Goal: Navigation & Orientation: Understand site structure

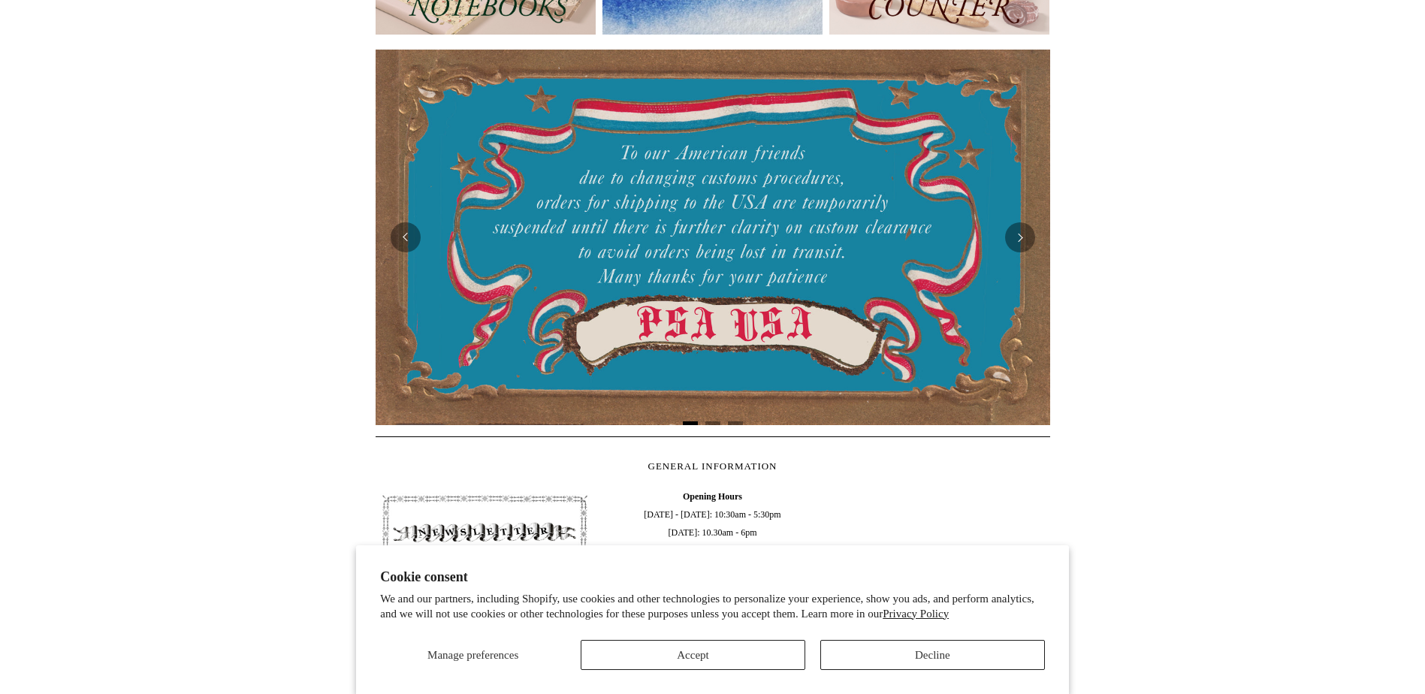
scroll to position [501, 0]
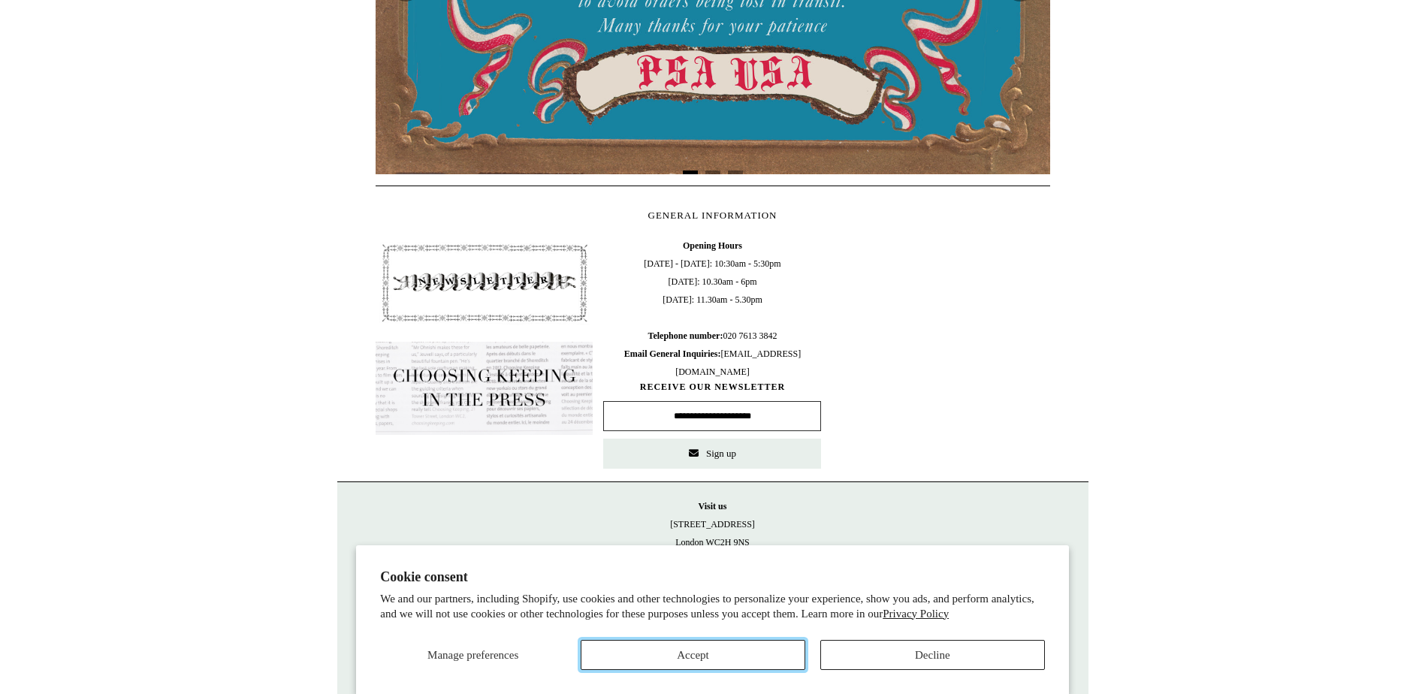
click at [704, 656] on button "Accept" at bounding box center [692, 655] width 225 height 30
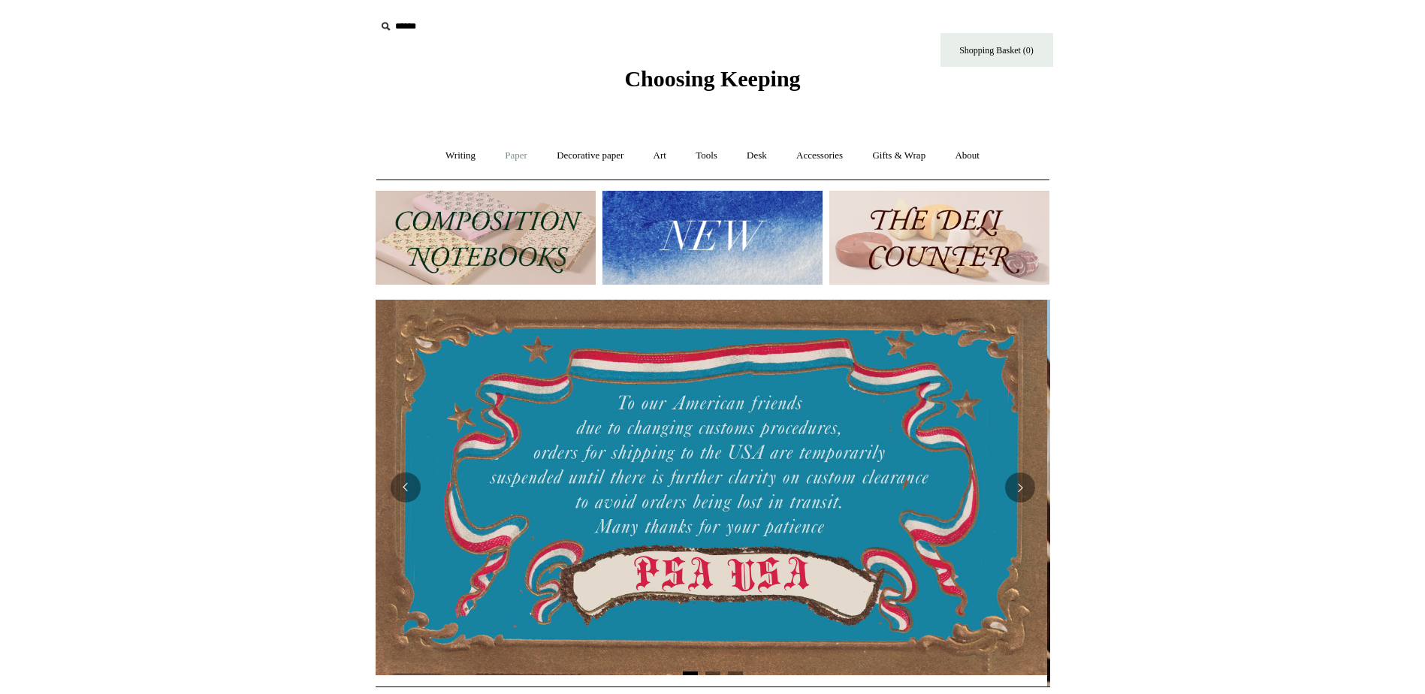
scroll to position [0, 0]
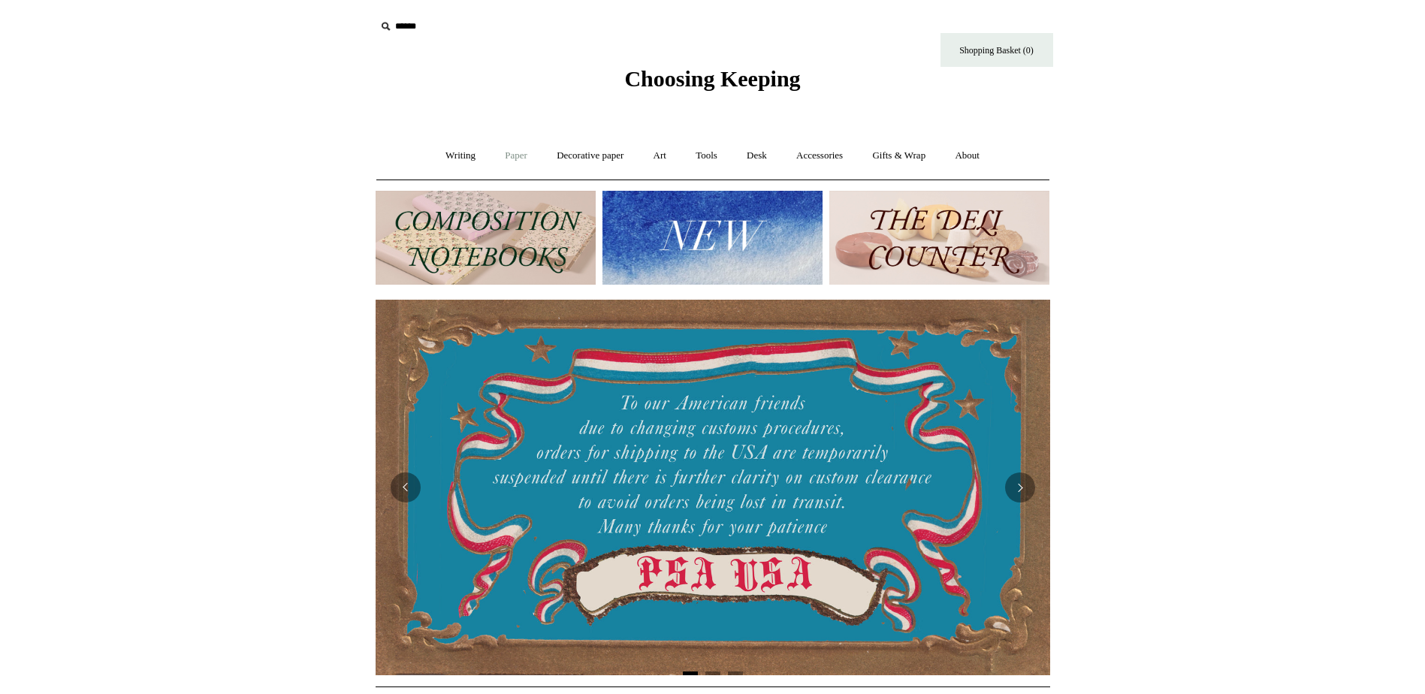
click at [508, 153] on link "Paper +" at bounding box center [516, 156] width 50 height 40
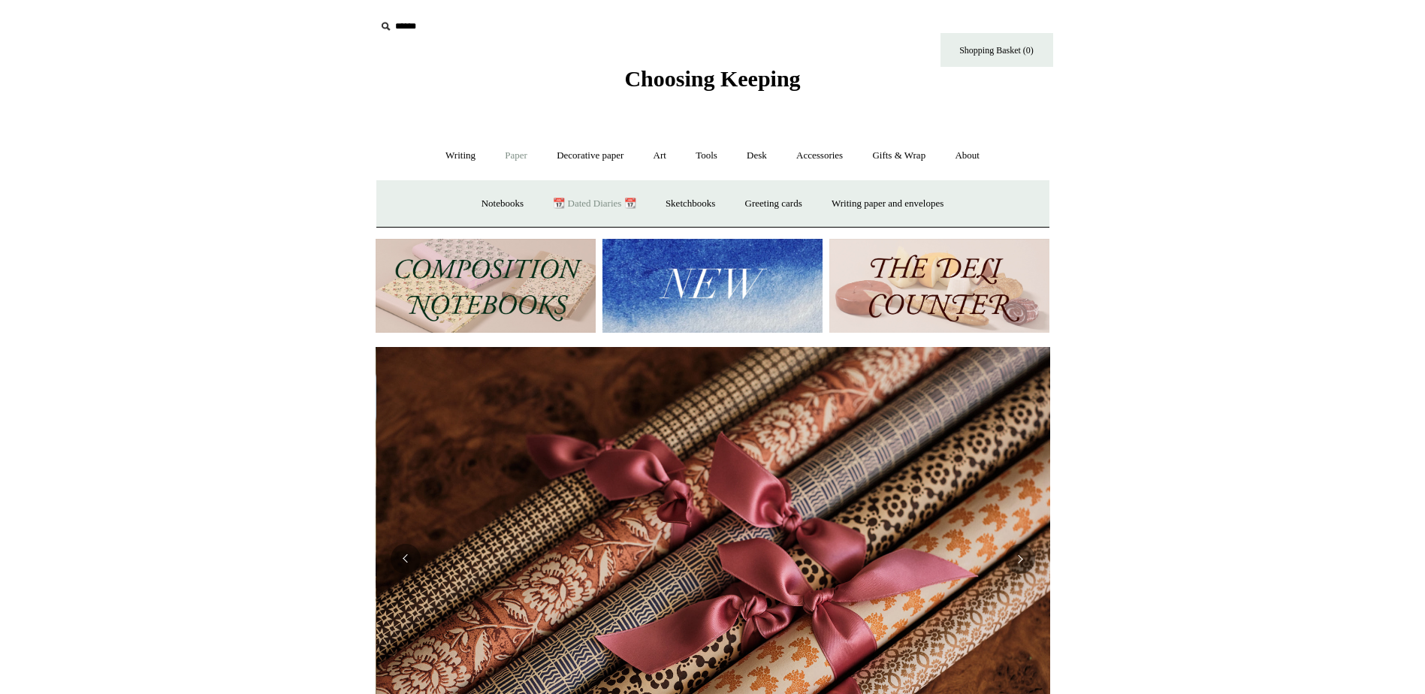
scroll to position [0, 1349]
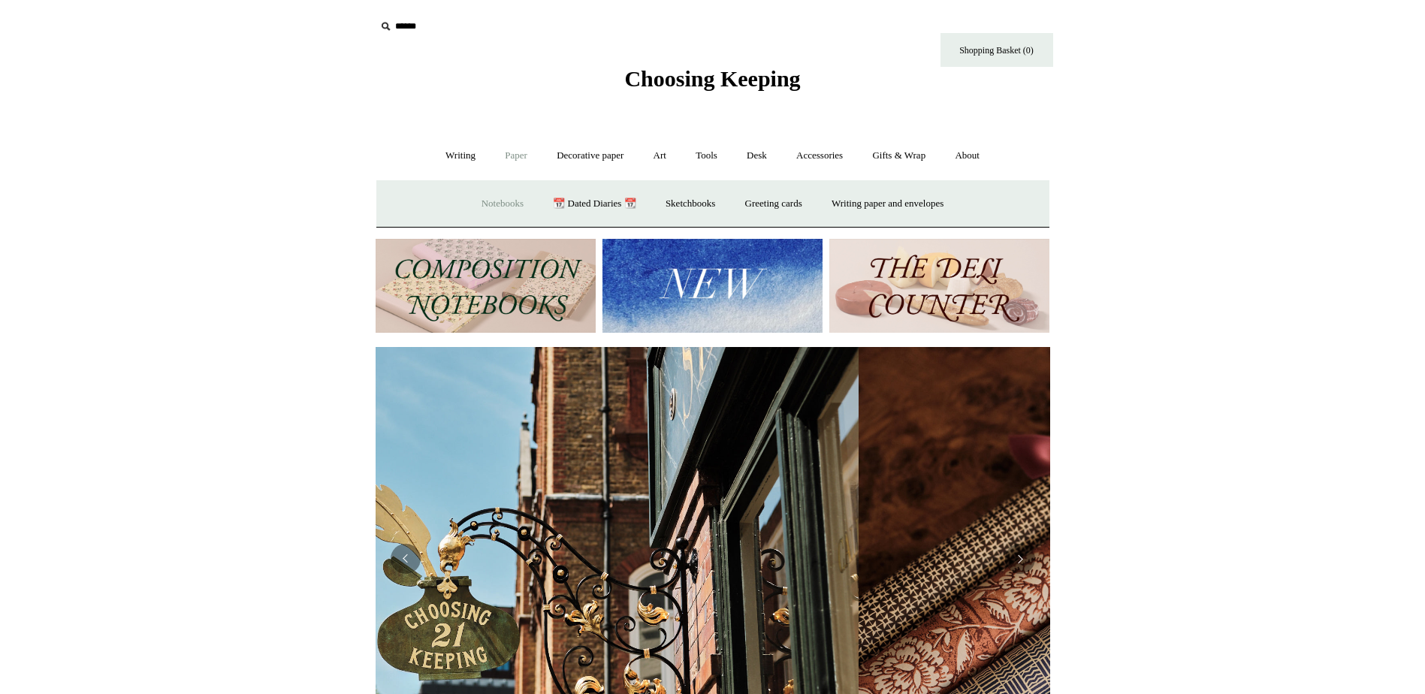
click at [489, 200] on link "Notebooks +" at bounding box center [502, 204] width 69 height 40
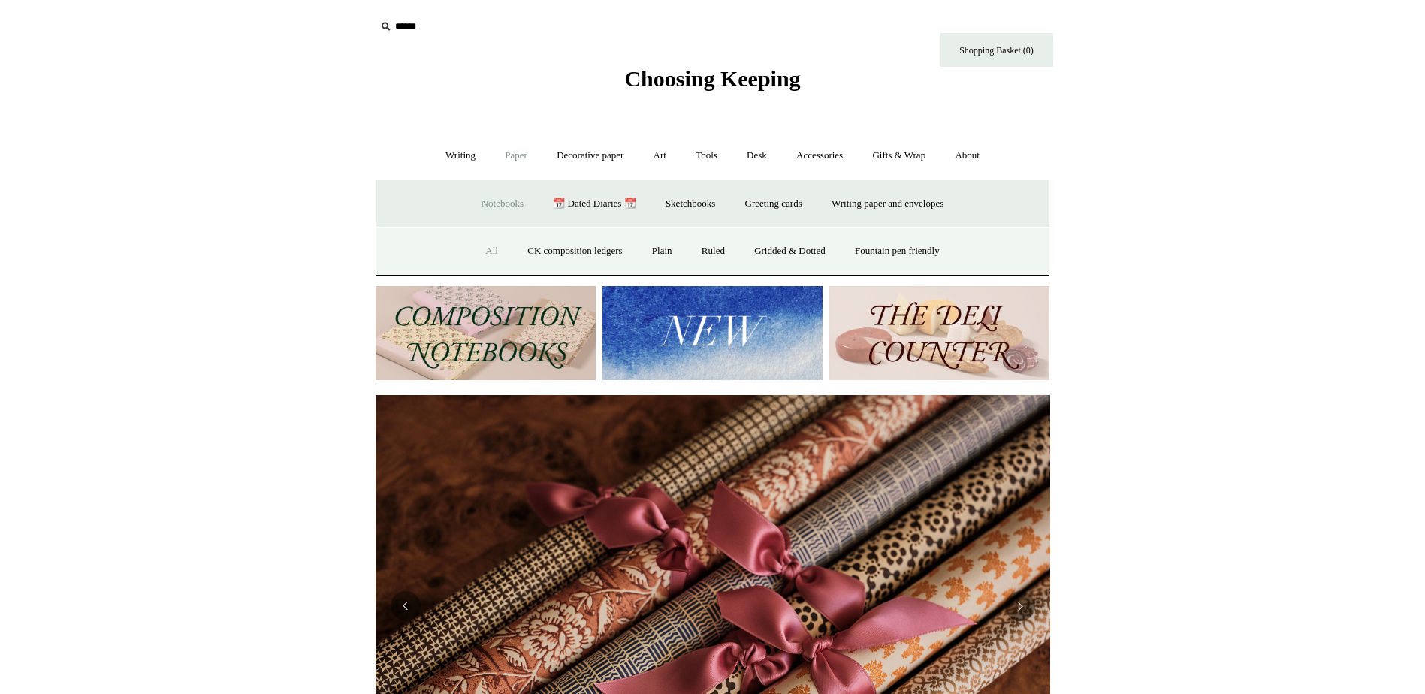
click at [483, 248] on link "All" at bounding box center [492, 251] width 40 height 40
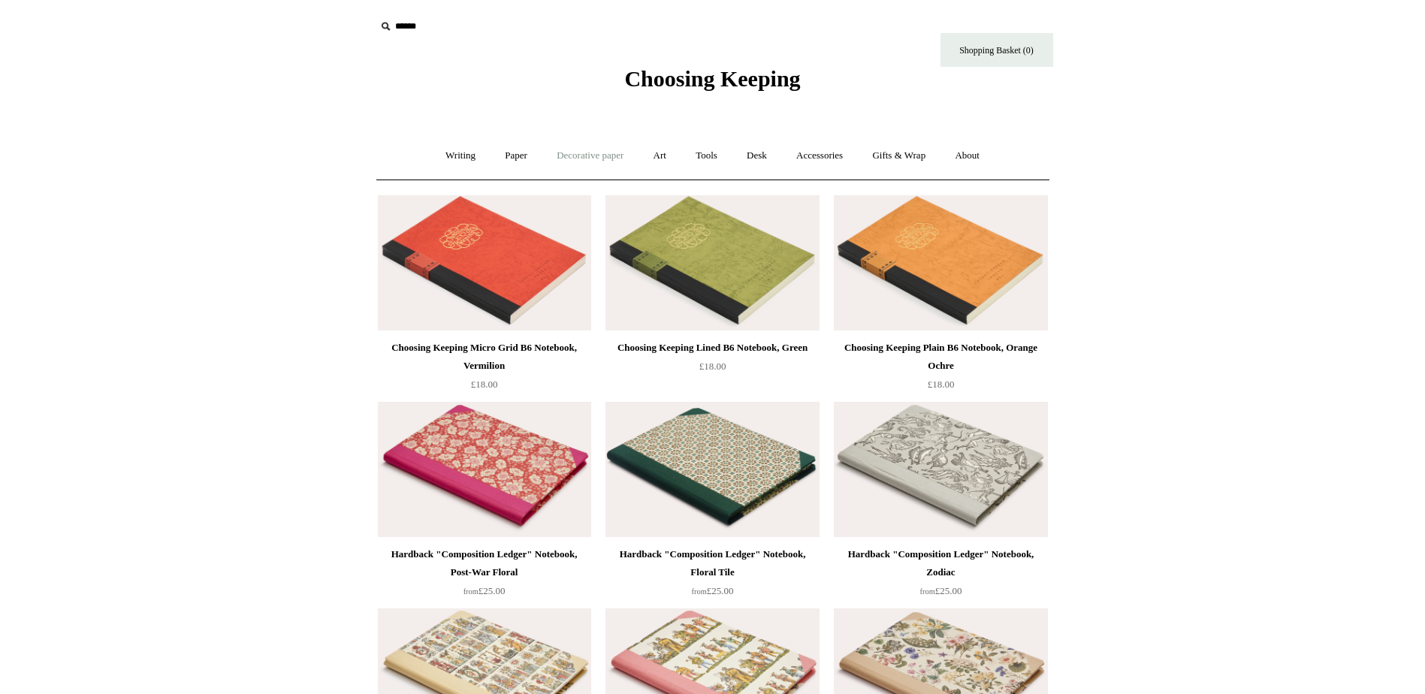
click at [608, 161] on link "Decorative paper +" at bounding box center [590, 156] width 94 height 40
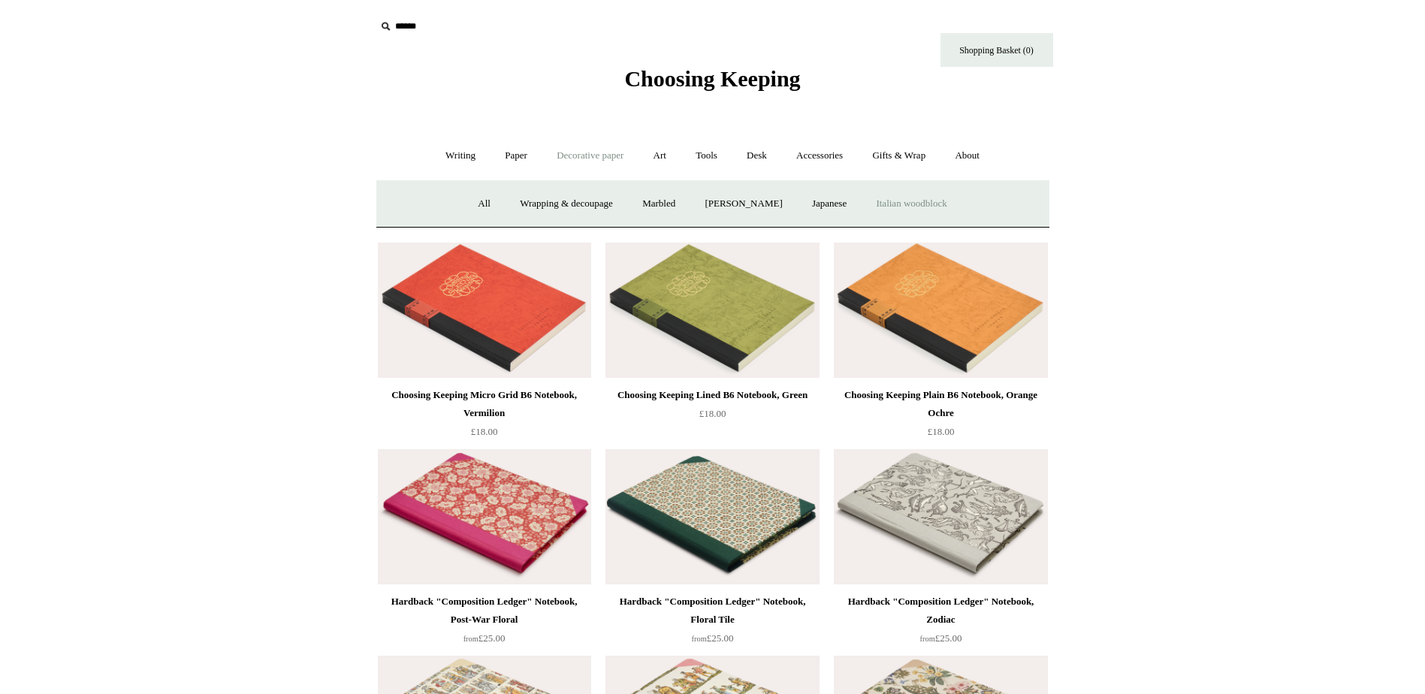
click at [918, 200] on link "Italian woodblock" at bounding box center [911, 204] width 98 height 40
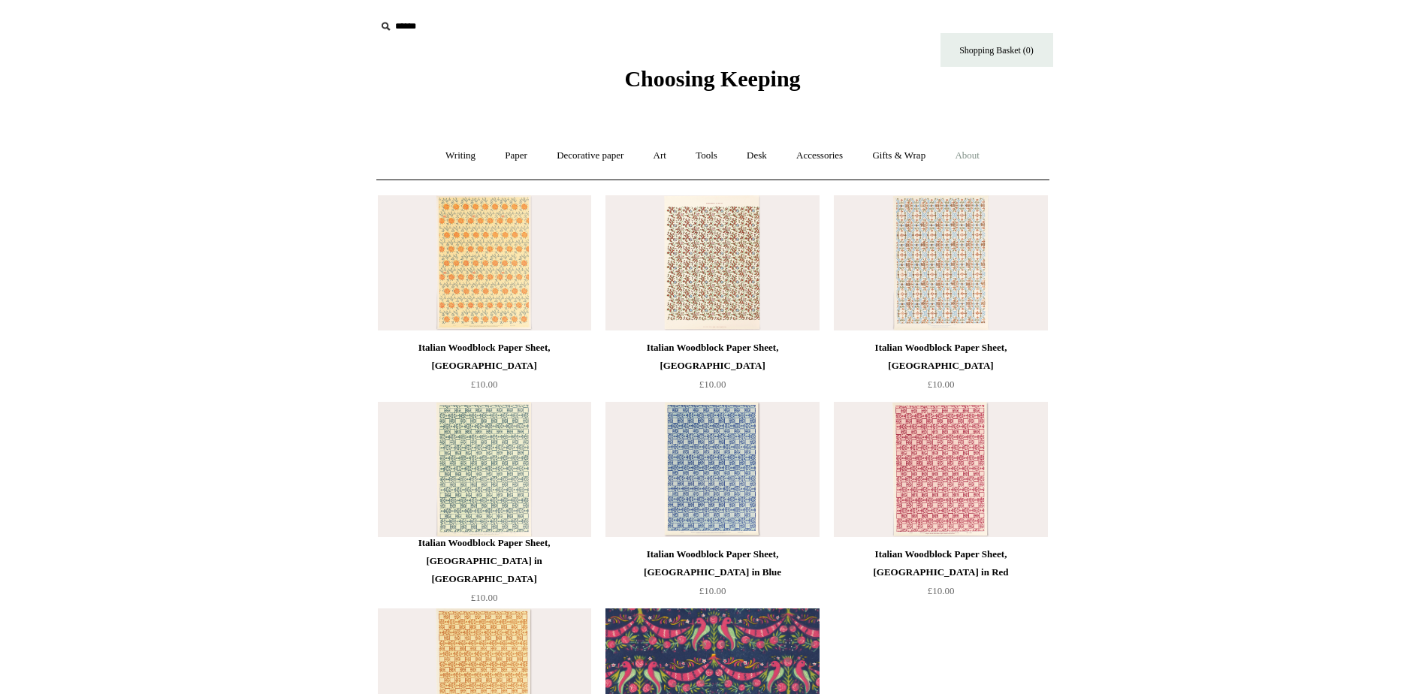
click at [987, 152] on link "About +" at bounding box center [967, 156] width 52 height 40
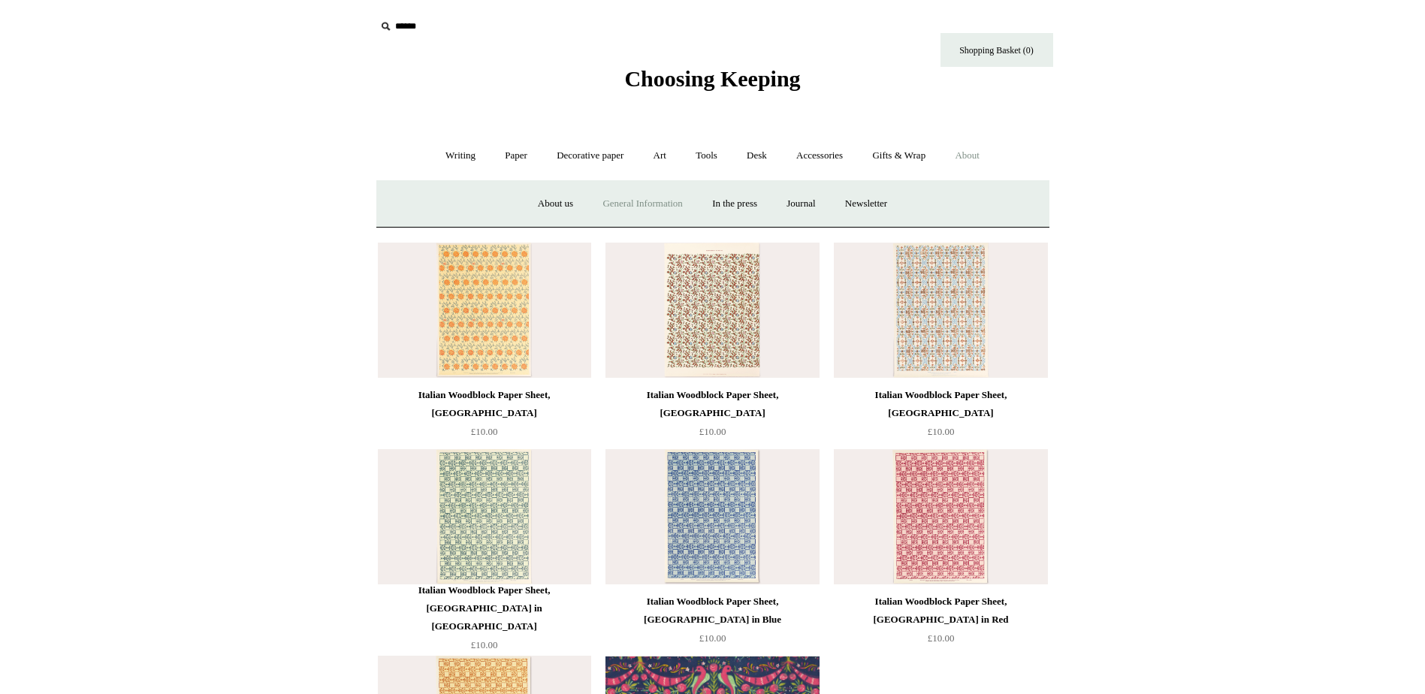
click at [632, 208] on link "General Information" at bounding box center [642, 204] width 107 height 40
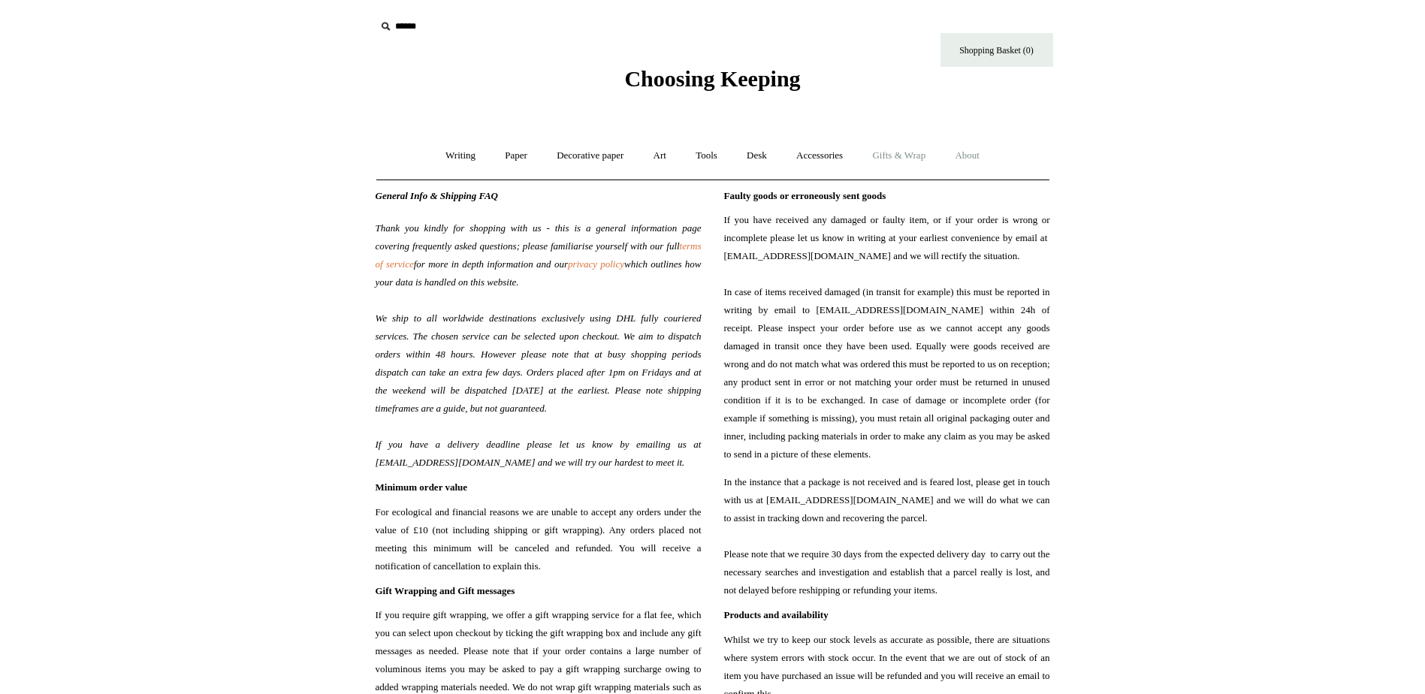
click at [912, 158] on link "Gifts & Wrap +" at bounding box center [898, 156] width 80 height 40
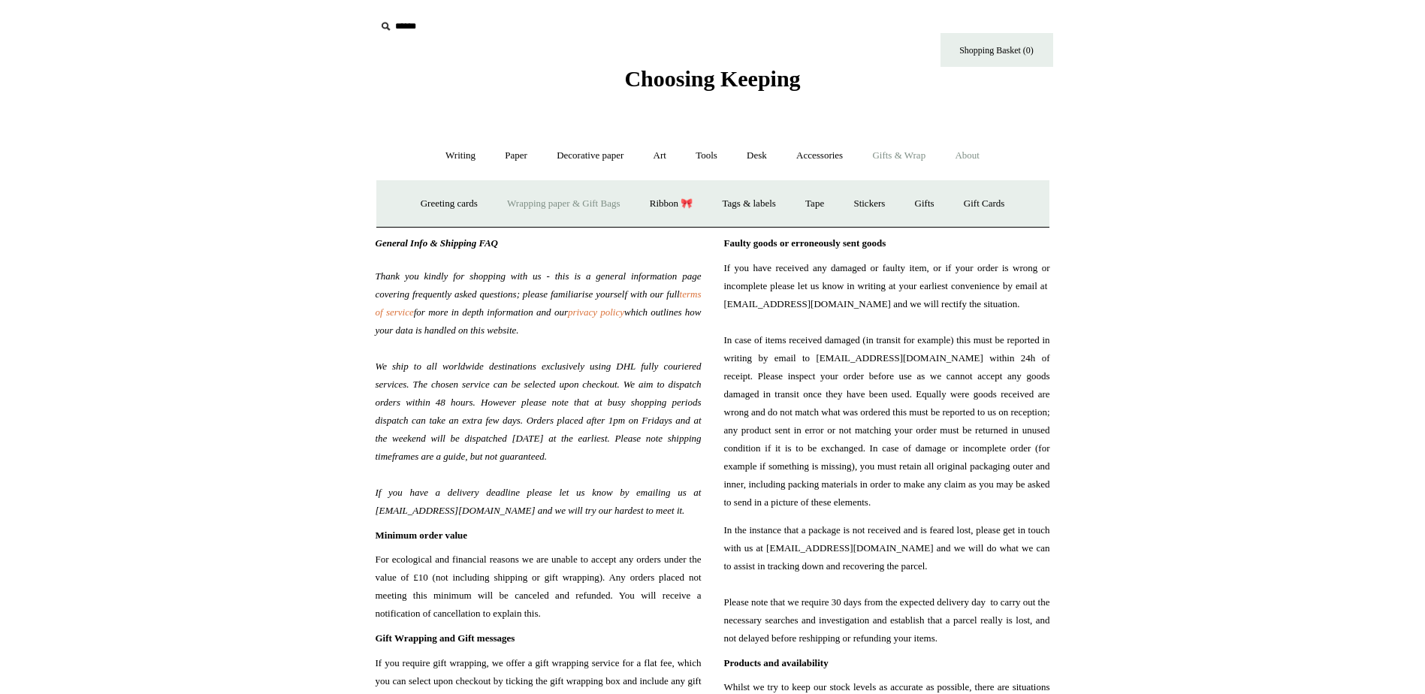
click at [532, 208] on link "Wrapping paper & Gift Bags" at bounding box center [563, 204] width 140 height 40
